Goal: Find specific page/section

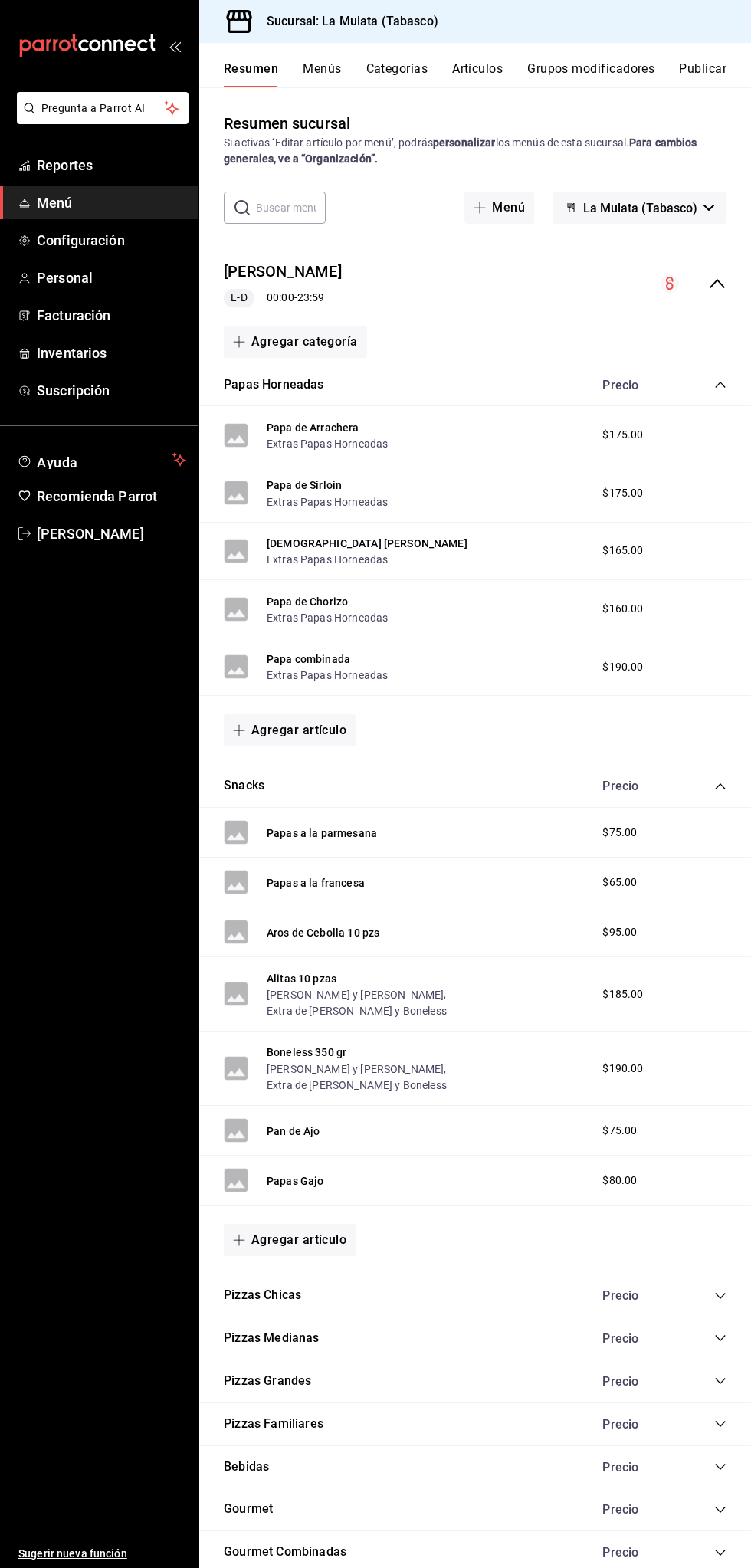
click at [123, 200] on span "Menú" at bounding box center [111, 202] width 149 height 21
click at [132, 164] on span "Reportes" at bounding box center [111, 164] width 149 height 21
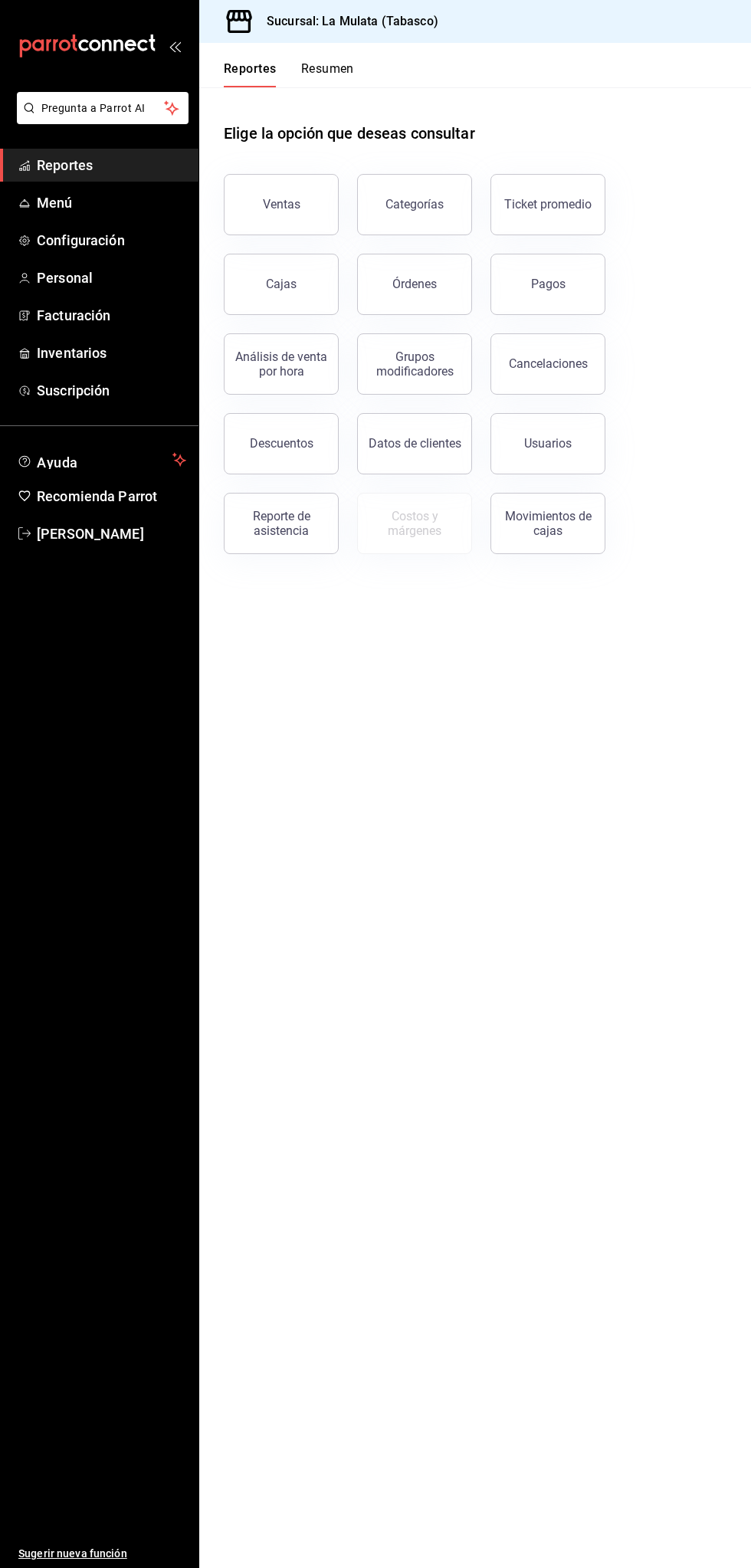
click at [338, 65] on button "Resumen" at bounding box center [327, 74] width 53 height 26
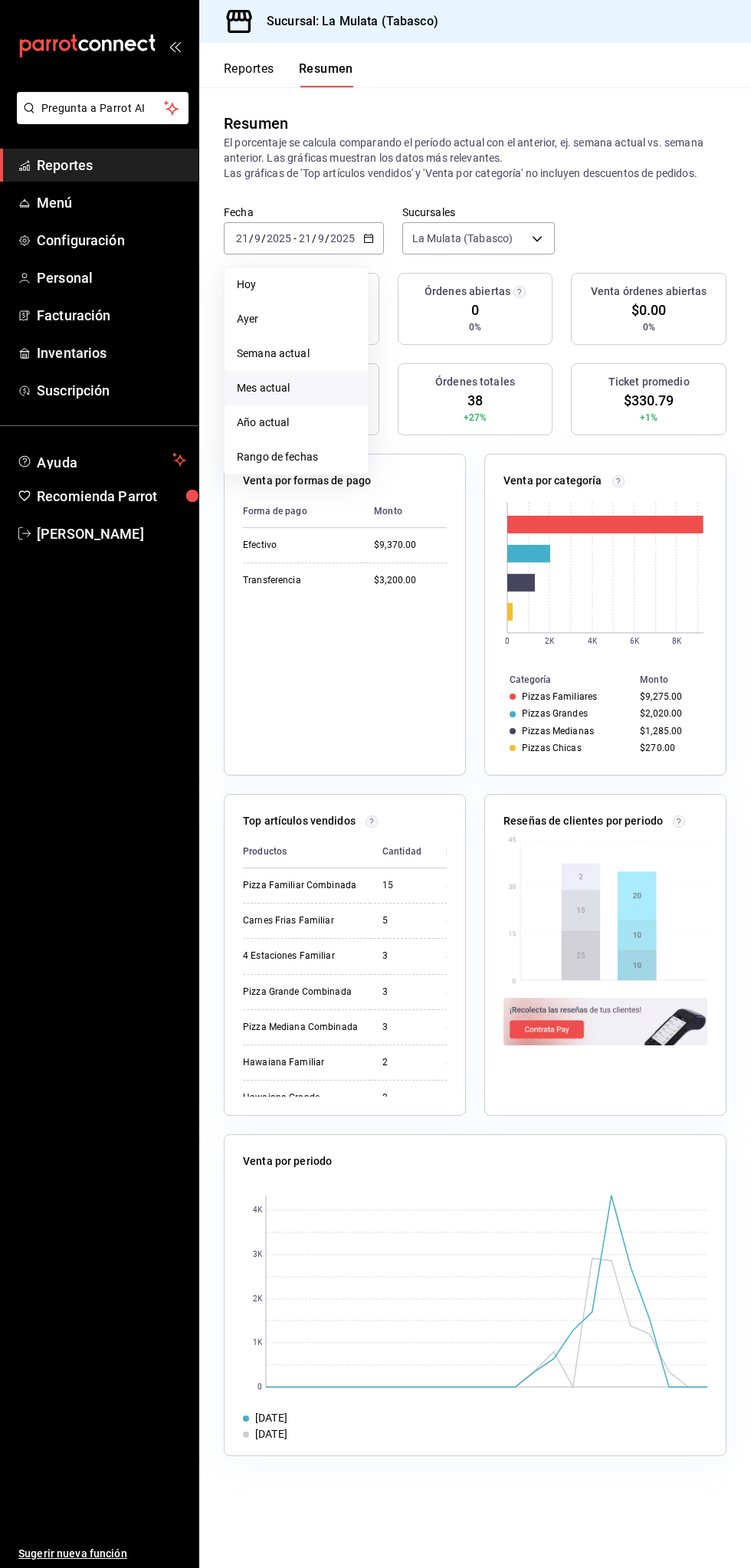
click at [304, 390] on span "Mes actual" at bounding box center [296, 388] width 119 height 16
